Goal: Obtain resource: Obtain resource

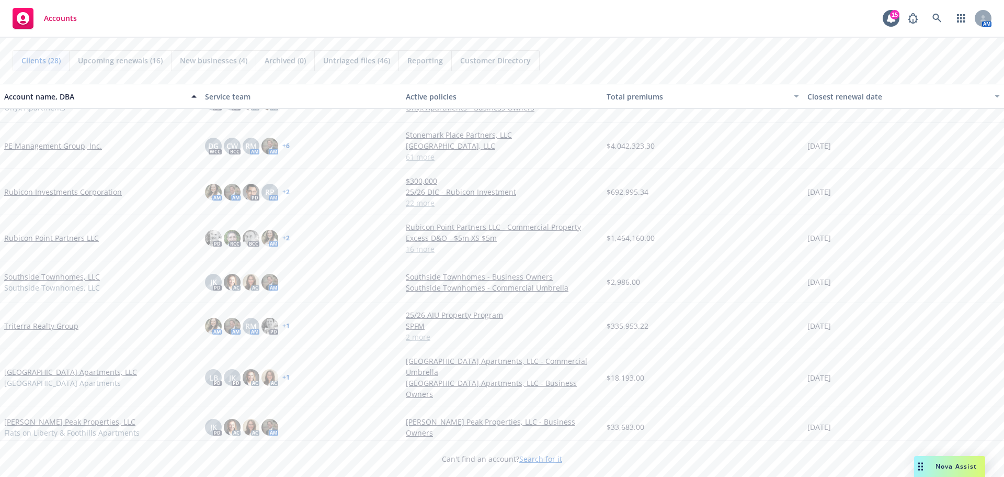
scroll to position [866, 0]
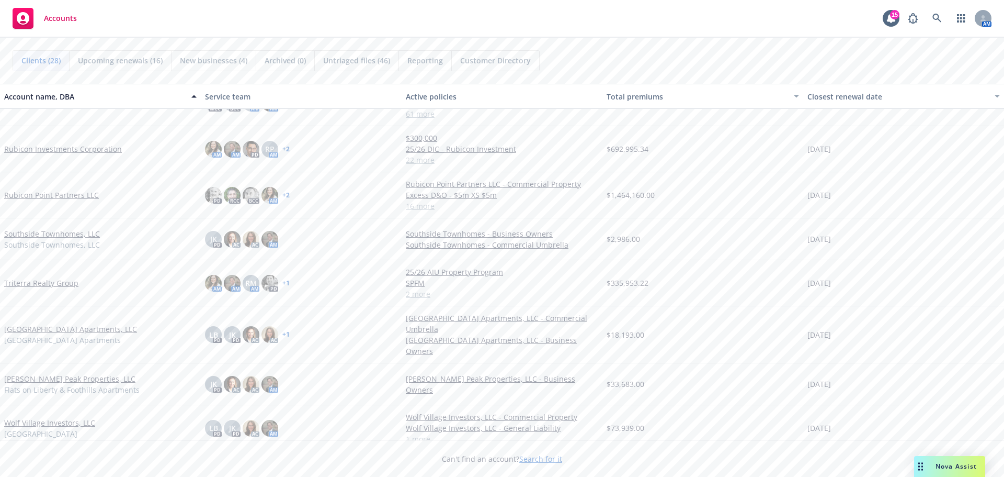
click at [57, 282] on link "Triterra Realty Group" at bounding box center [41, 282] width 74 height 11
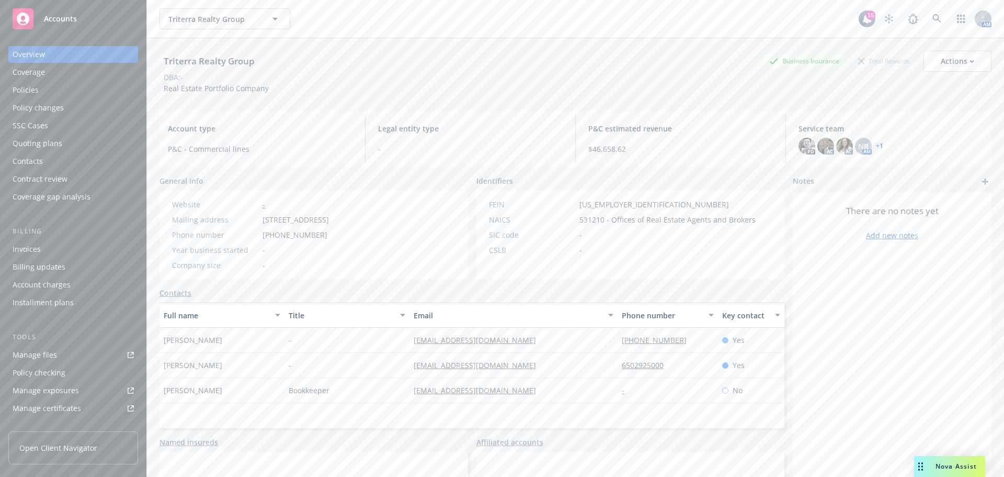
click at [53, 91] on div "Policies" at bounding box center [73, 90] width 121 height 17
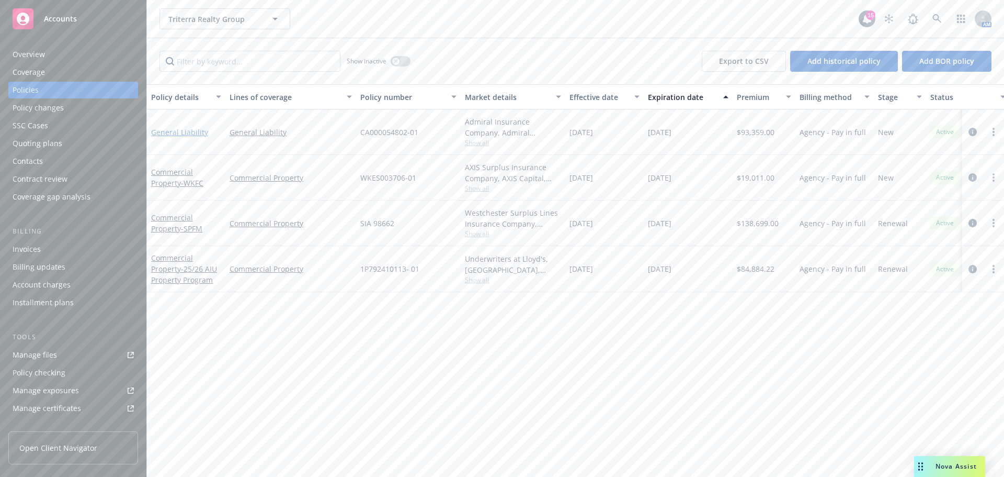
click at [190, 135] on link "General Liability" at bounding box center [179, 132] width 57 height 10
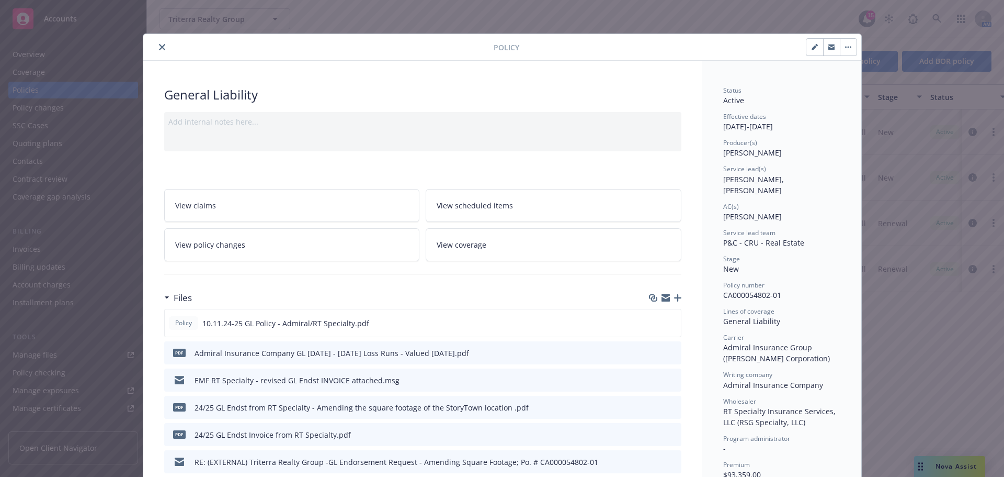
click at [235, 377] on div "EMF RT Specialty - revised GL Endst INVOICE attached.msg" at bounding box center [297, 380] width 205 height 11
click at [671, 378] on icon "preview file" at bounding box center [671, 379] width 9 height 7
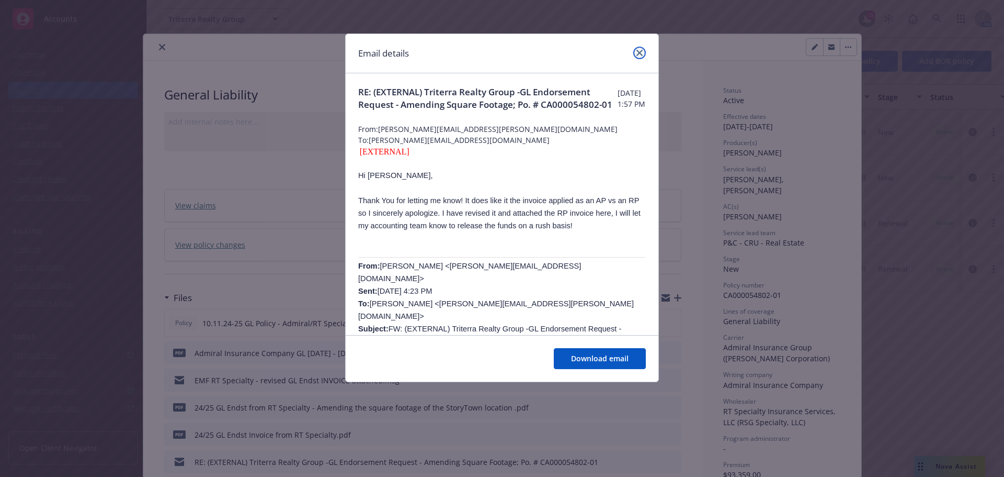
click at [641, 55] on icon "close" at bounding box center [640, 53] width 6 height 6
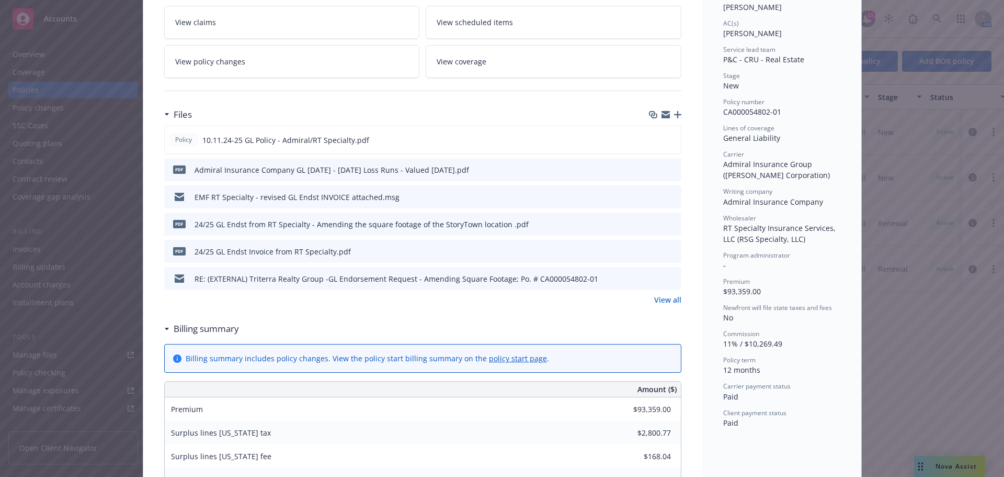
scroll to position [209, 0]
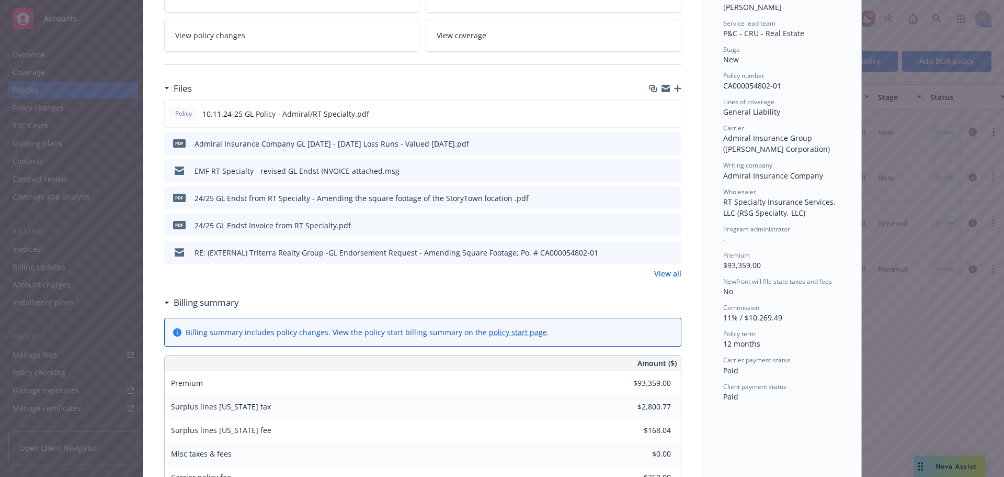
click at [649, 276] on div "View all" at bounding box center [422, 273] width 517 height 11
click at [669, 276] on link "View all" at bounding box center [667, 273] width 27 height 11
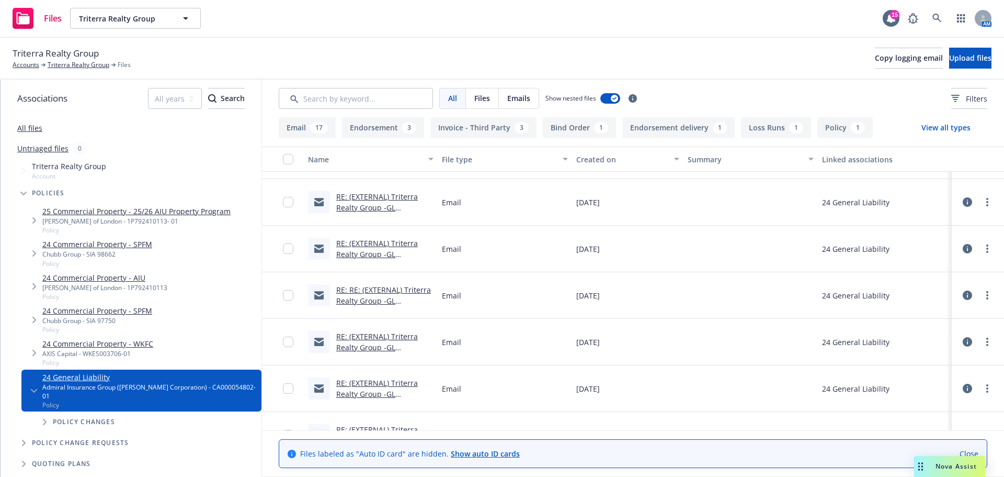
scroll to position [366, 0]
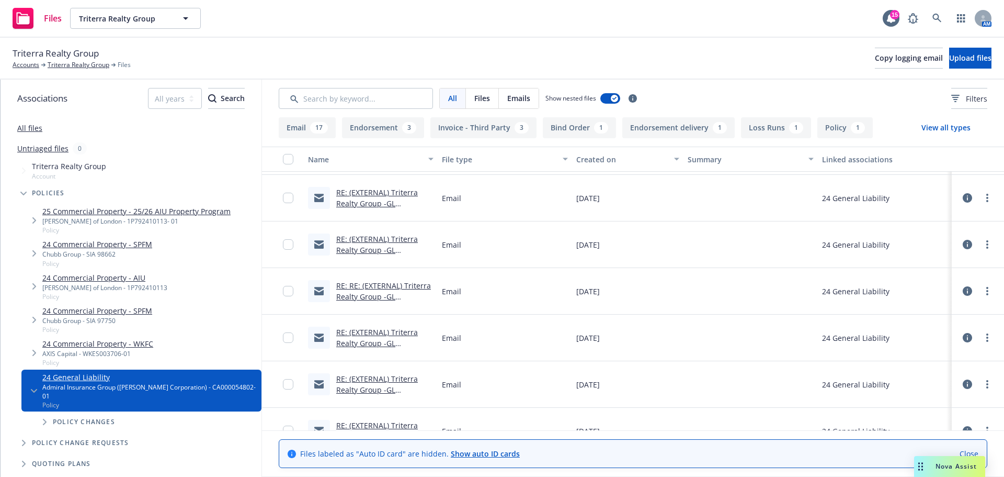
click at [379, 331] on link "RE: (EXTERNAL) Triterra Realty Group -GL Endorsement Request - Amending Square …" at bounding box center [383, 354] width 95 height 54
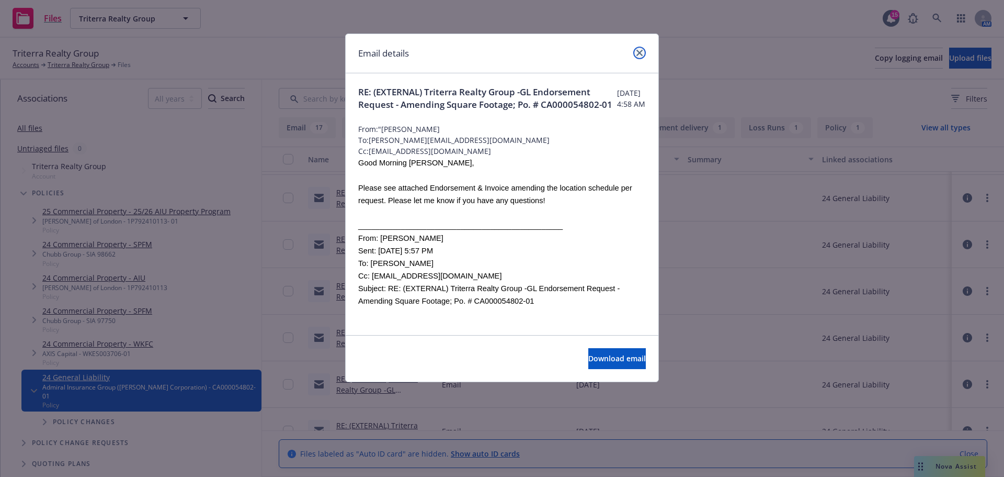
click at [638, 52] on icon "close" at bounding box center [640, 53] width 6 height 6
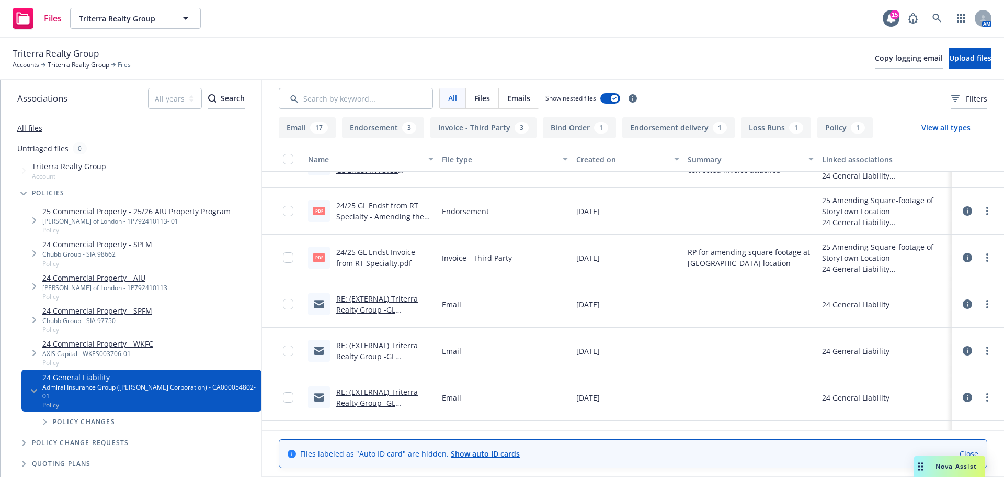
scroll to position [0, 0]
